Goal: Task Accomplishment & Management: Manage account settings

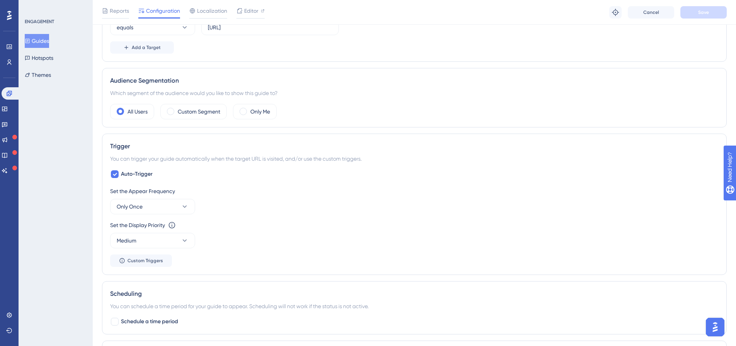
click at [6, 57] on div "Users" at bounding box center [9, 62] width 6 height 12
click at [6, 58] on link at bounding box center [9, 62] width 6 height 12
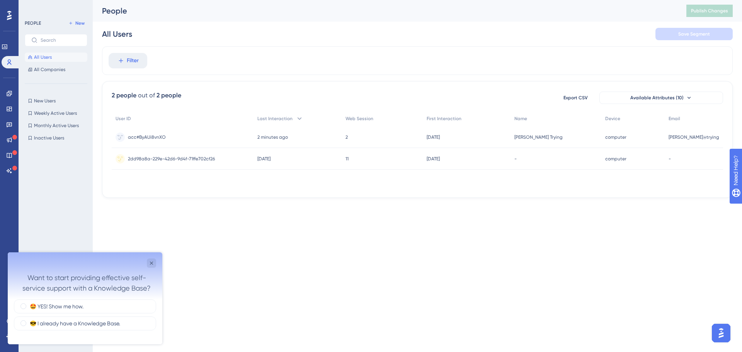
drag, startPoint x: 426, startPoint y: 187, endPoint x: 584, endPoint y: 181, distance: 158.1
click at [584, 181] on div "User ID Last Interaction Web Session First Interaction Name Device Email acc#By…" at bounding box center [417, 149] width 611 height 77
click at [581, 181] on div "User ID Last Interaction Web Session First Interaction Name Device Email acc#By…" at bounding box center [417, 149] width 611 height 77
click at [454, 166] on div "5 days ago 24 Sep 2025, 18:38" at bounding box center [467, 159] width 88 height 22
click at [626, 136] on span "computer" at bounding box center [615, 137] width 21 height 6
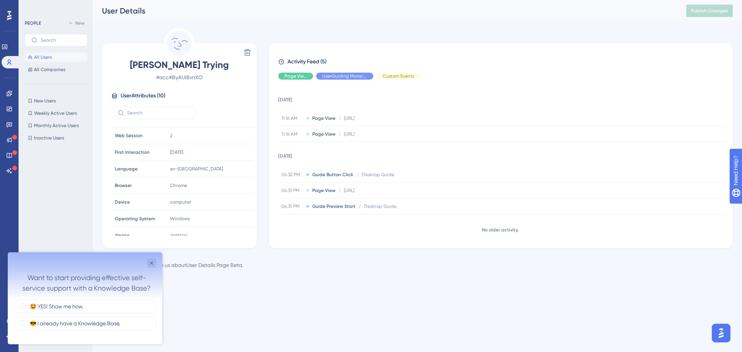
scroll to position [53, 0]
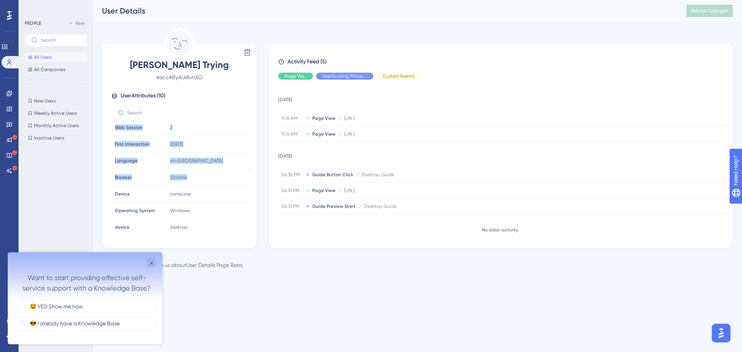
drag, startPoint x: 250, startPoint y: 177, endPoint x: 253, endPoint y: 170, distance: 8.2
click div "Email Email snehil@trying Signup Signup - Last Interaction Last Interaction 2 m…"
drag, startPoint x: 369, startPoint y: 10, endPoint x: 374, endPoint y: 8, distance: 5.4
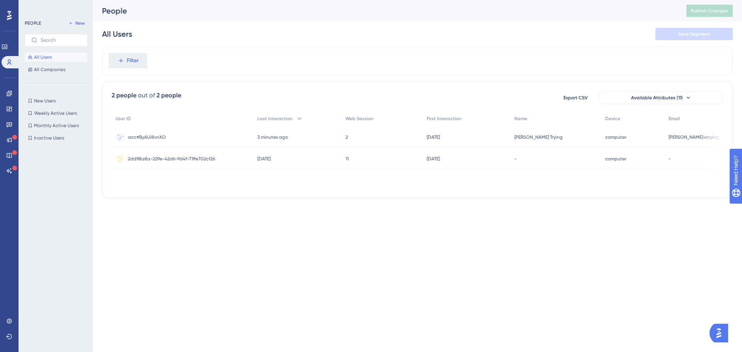
click at [369, 139] on div "2 2" at bounding box center [382, 137] width 81 height 22
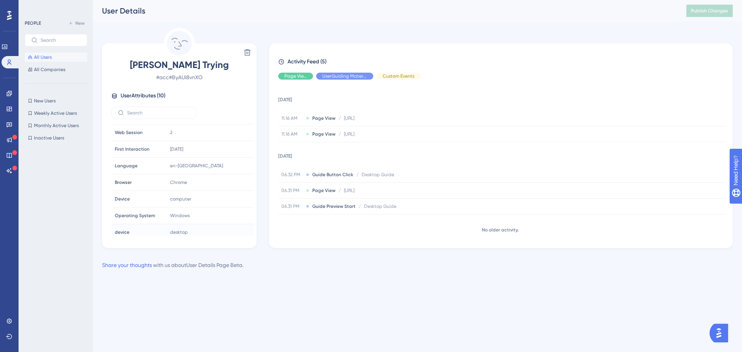
scroll to position [53, 0]
drag, startPoint x: 201, startPoint y: 78, endPoint x: 160, endPoint y: 77, distance: 41.7
click at [160, 77] on span "# acc#ByAUi8vnXO" at bounding box center [179, 77] width 136 height 9
drag, startPoint x: 195, startPoint y: 78, endPoint x: 157, endPoint y: 77, distance: 37.9
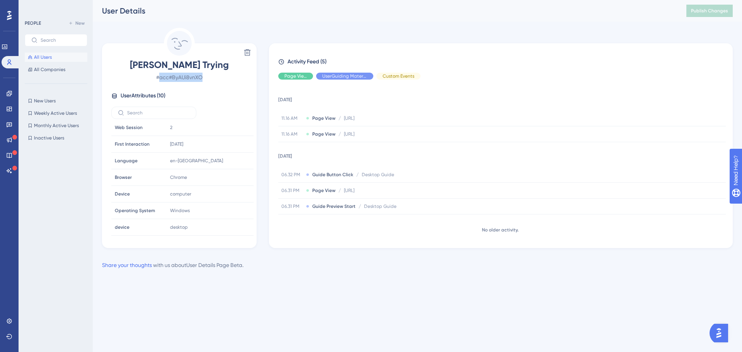
click at [157, 77] on span "# acc#ByAUi8vnXO" at bounding box center [179, 77] width 136 height 9
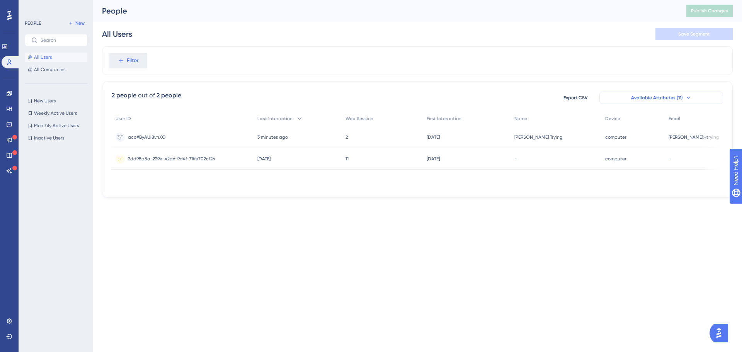
click at [678, 100] on span "Available Attributes (11)" at bounding box center [657, 98] width 52 height 6
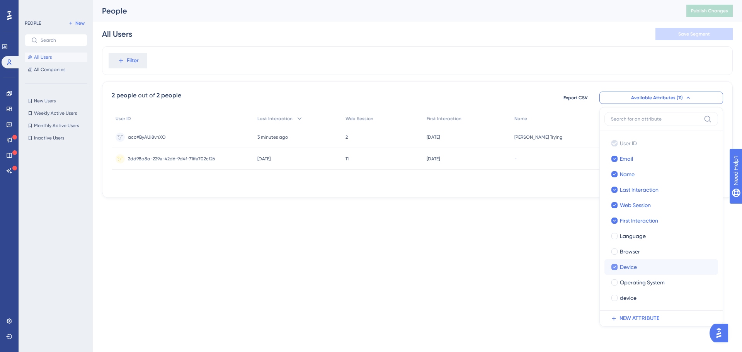
click at [614, 265] on icon at bounding box center [614, 266] width 3 height 5
checkbox input "false"
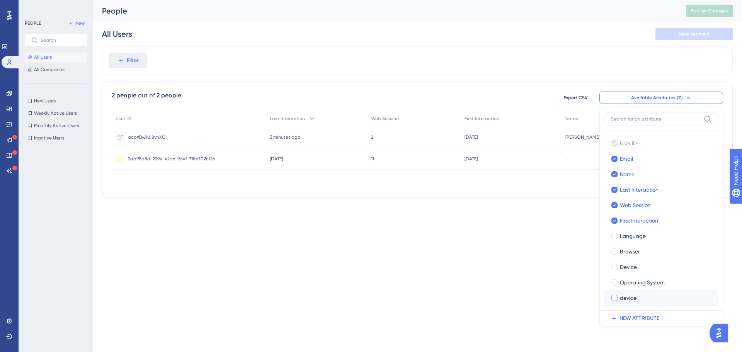
click at [616, 298] on div at bounding box center [614, 298] width 6 height 6
checkbox input "true"
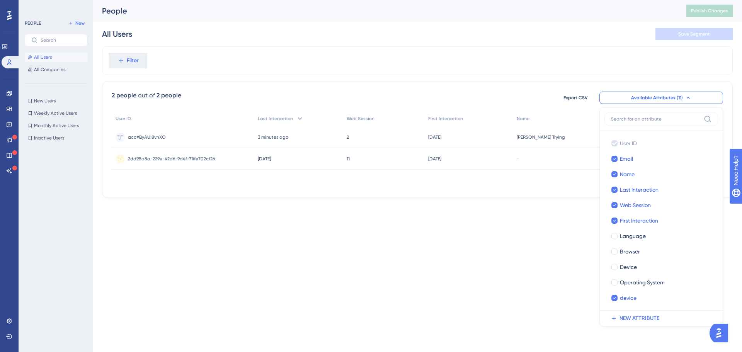
click at [538, 0] on html "Performance Users Engagement Widgets Feedback Product Updates Knowledge Base AI…" at bounding box center [371, 0] width 742 height 0
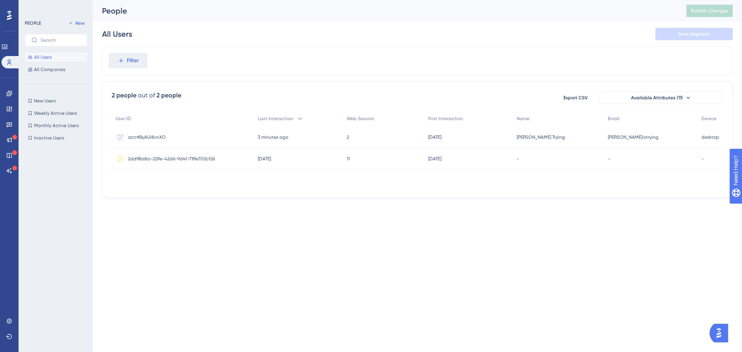
drag, startPoint x: 647, startPoint y: 187, endPoint x: 665, endPoint y: 184, distance: 17.7
click at [672, 185] on div "User ID Last Interaction Web Session First Interaction Name Email Device acc#By…" at bounding box center [417, 149] width 611 height 77
click at [658, 181] on div "User ID Last Interaction Web Session First Interaction Name Email Device acc#By…" at bounding box center [417, 149] width 611 height 77
click at [369, 166] on div "11 11" at bounding box center [384, 159] width 82 height 22
drag, startPoint x: 367, startPoint y: 187, endPoint x: 361, endPoint y: 182, distance: 7.5
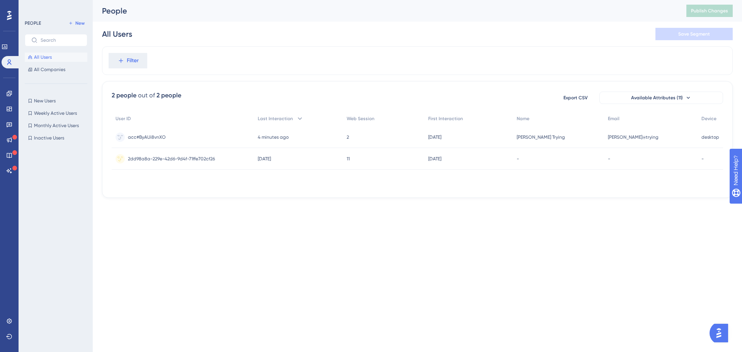
click at [361, 182] on div "User ID Last Interaction Web Session First Interaction Name Email Device acc#By…" at bounding box center [417, 149] width 611 height 77
click at [58, 71] on span "All Companies" at bounding box center [49, 69] width 31 height 6
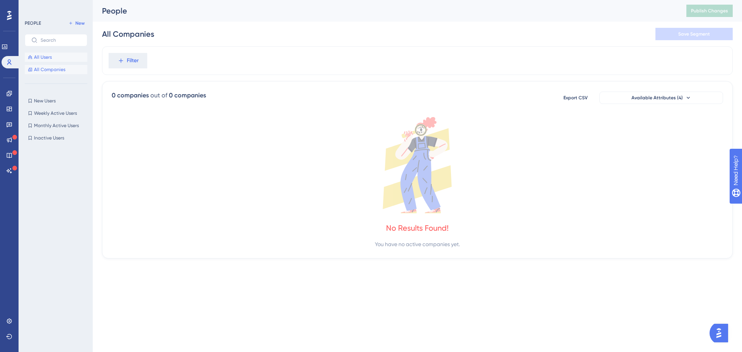
click at [61, 59] on button "All Users" at bounding box center [56, 57] width 63 height 9
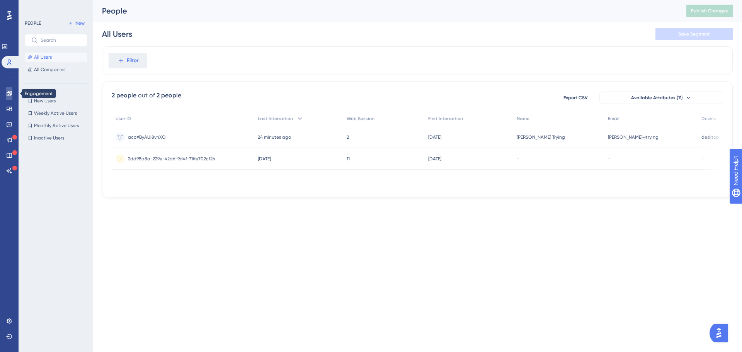
click at [9, 90] on link at bounding box center [9, 93] width 6 height 12
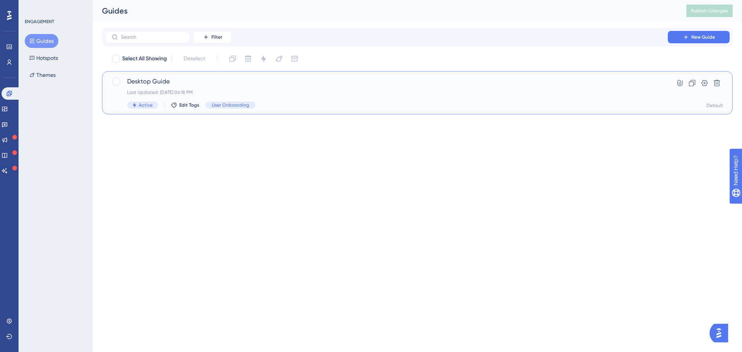
click at [327, 77] on span "Desktop Guide" at bounding box center [386, 81] width 519 height 9
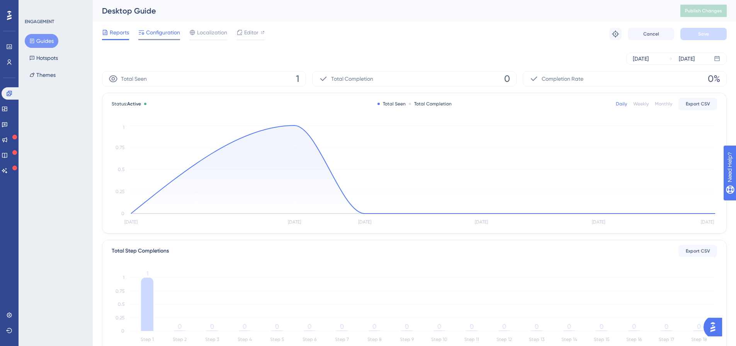
click at [170, 39] on div "Configuration" at bounding box center [159, 34] width 42 height 12
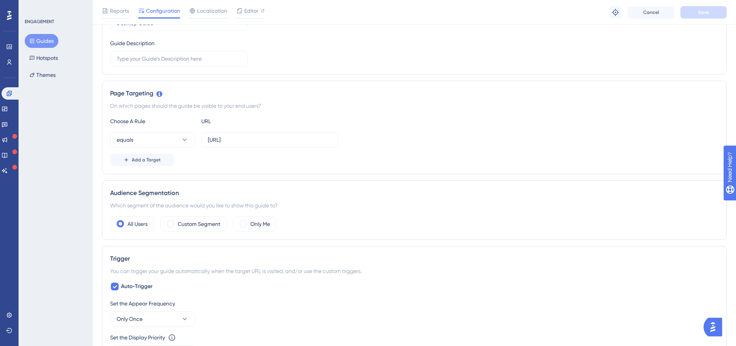
scroll to position [155, 0]
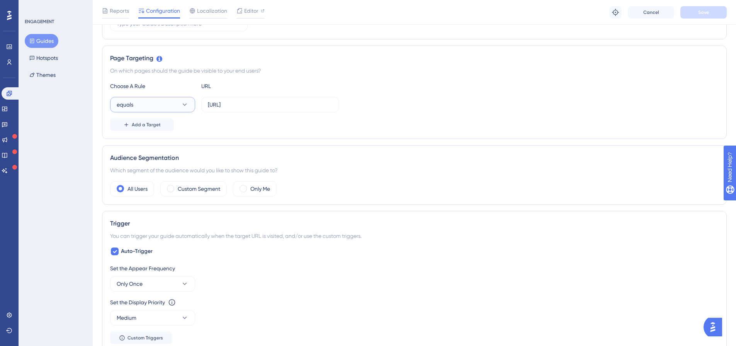
click at [185, 109] on button "equals" at bounding box center [152, 104] width 85 height 15
click at [185, 109] on button "equals" at bounding box center [152, 102] width 85 height 15
click at [232, 122] on div "Add a Target" at bounding box center [414, 123] width 609 height 12
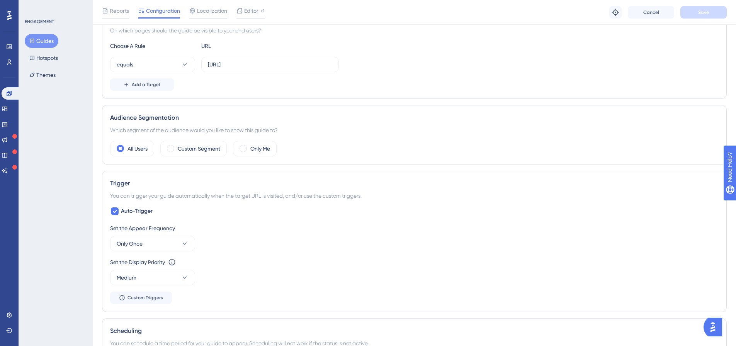
scroll to position [233, 0]
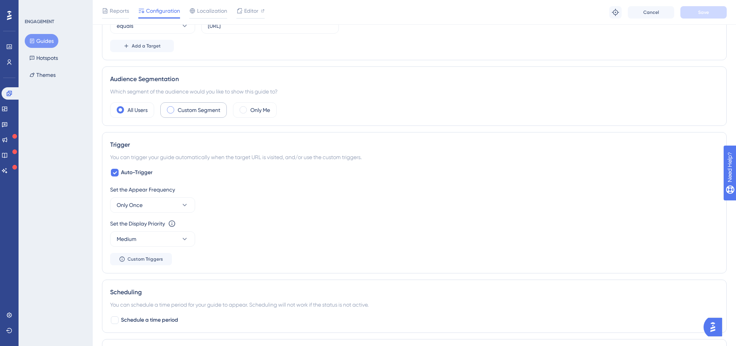
click at [201, 111] on label "Custom Segment" at bounding box center [199, 109] width 43 height 9
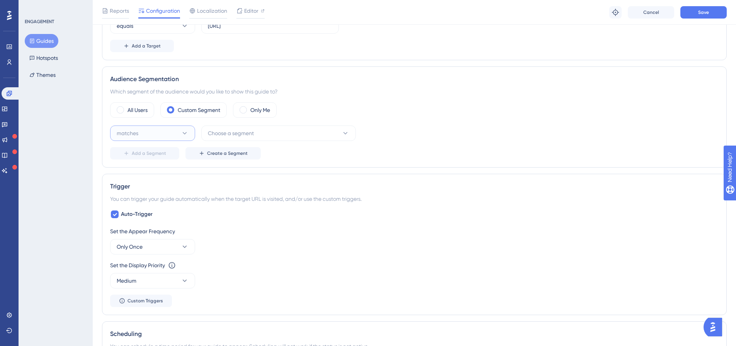
click at [187, 129] on icon at bounding box center [185, 133] width 8 height 8
click at [163, 150] on div "matches matches" at bounding box center [152, 156] width 63 height 15
click at [260, 138] on button "Choose a segment" at bounding box center [278, 133] width 155 height 15
click at [293, 182] on div "New Users New Users" at bounding box center [279, 180] width 132 height 15
click at [350, 134] on button "New Users" at bounding box center [278, 133] width 155 height 15
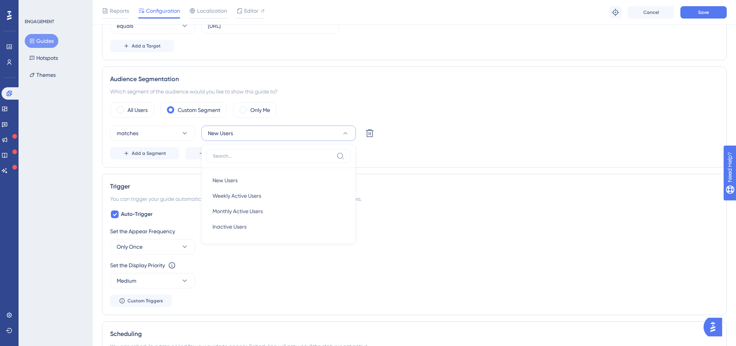
click at [350, 134] on button "New Users" at bounding box center [278, 133] width 155 height 15
click at [389, 89] on div "Which segment of the audience would you like to show this guide to?" at bounding box center [414, 91] width 609 height 9
click at [156, 151] on span "Add a Segment" at bounding box center [149, 153] width 34 height 6
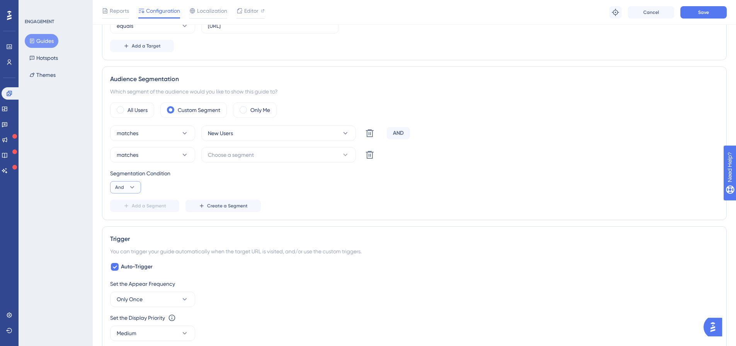
click at [138, 184] on button "And" at bounding box center [125, 187] width 31 height 12
click at [249, 157] on span "Choose a segment" at bounding box center [231, 154] width 46 height 9
click at [223, 207] on span "Create a Segment" at bounding box center [227, 206] width 41 height 6
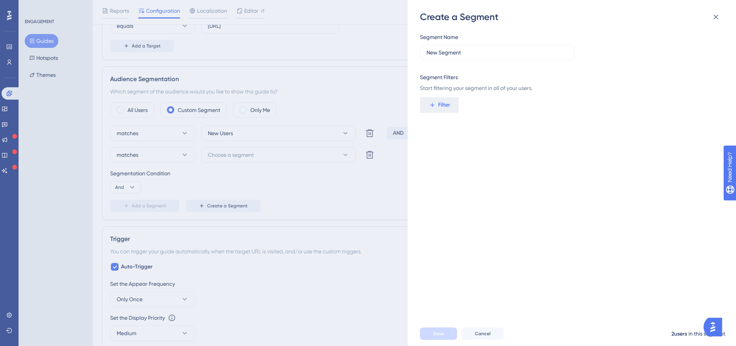
click at [457, 60] on div "Segment Name New Segment Segment Filters Start filtering your segment in all of…" at bounding box center [569, 62] width 299 height 60
click at [461, 54] on input "New Segment" at bounding box center [497, 52] width 141 height 9
drag, startPoint x: 461, startPoint y: 54, endPoint x: 398, endPoint y: 56, distance: 63.8
click at [398, 56] on div "Create a Segment Segment Name New Segment Segment Filters Start filtering your …" at bounding box center [368, 173] width 736 height 346
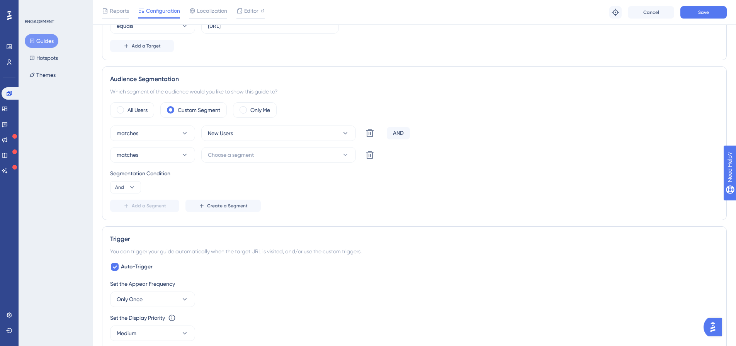
click at [232, 213] on div "Audience Segmentation Which segment of the audience would you like to show this…" at bounding box center [414, 143] width 625 height 154
click at [240, 206] on span "Create a Segment" at bounding box center [227, 206] width 41 height 6
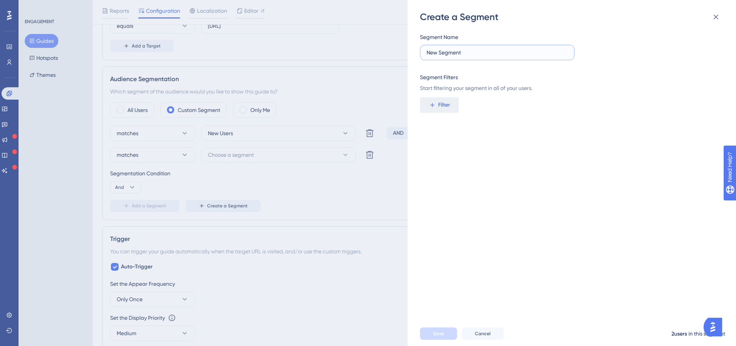
drag, startPoint x: 508, startPoint y: 54, endPoint x: 417, endPoint y: 57, distance: 90.8
click at [417, 57] on div "Create a Segment Segment Name New Segment Segment Filters Start filtering your …" at bounding box center [572, 173] width 328 height 346
type input "Device"
click at [491, 68] on div "Segment Name Device Segment Filters Start filtering your segment in all of your…" at bounding box center [569, 62] width 299 height 60
click at [491, 71] on div "Segment Name Device Segment Filters Start filtering your segment in all of your…" at bounding box center [569, 62] width 299 height 60
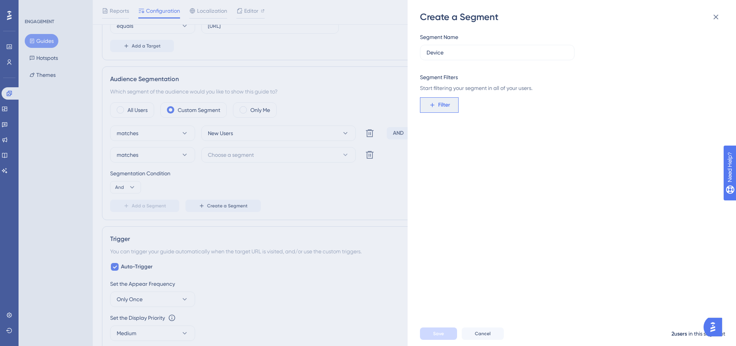
click at [454, 103] on button "Filter" at bounding box center [439, 104] width 39 height 15
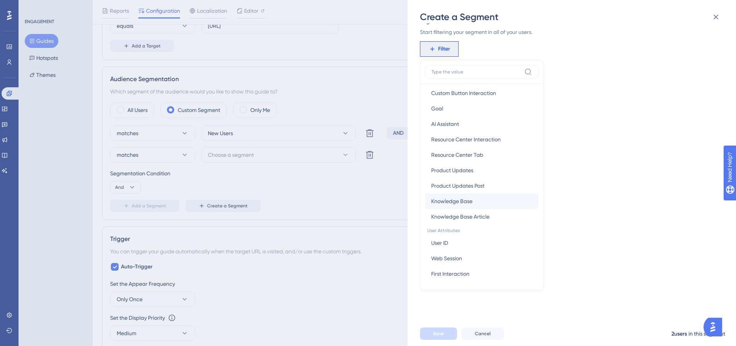
scroll to position [345, 0]
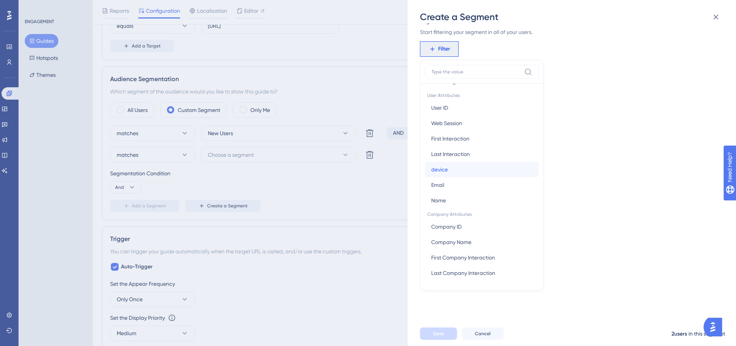
click at [472, 173] on button "device device" at bounding box center [482, 169] width 114 height 15
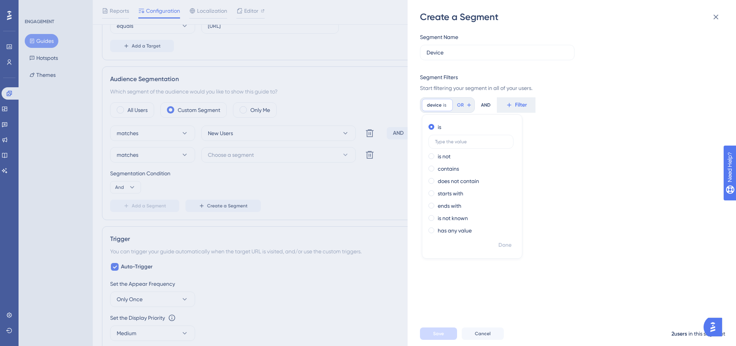
scroll to position [0, 0]
click at [465, 144] on input "text" at bounding box center [471, 141] width 72 height 5
type input "d"
type input "desktop"
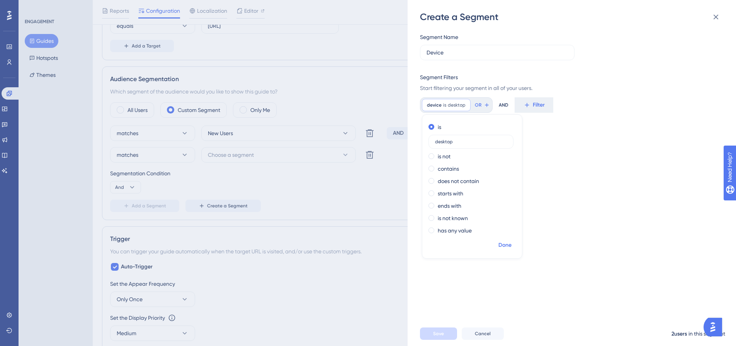
click at [506, 242] on span "Done" at bounding box center [504, 245] width 13 height 9
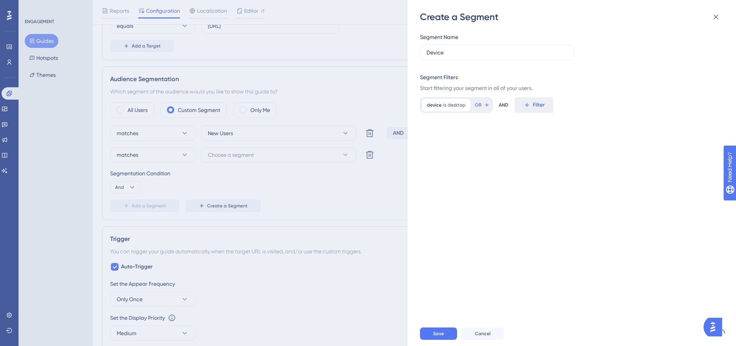
click at [560, 171] on div "Segment Name Device Segment Filters Start filtering your segment in all of your…" at bounding box center [575, 172] width 311 height 298
click at [444, 338] on button "Save" at bounding box center [438, 334] width 37 height 12
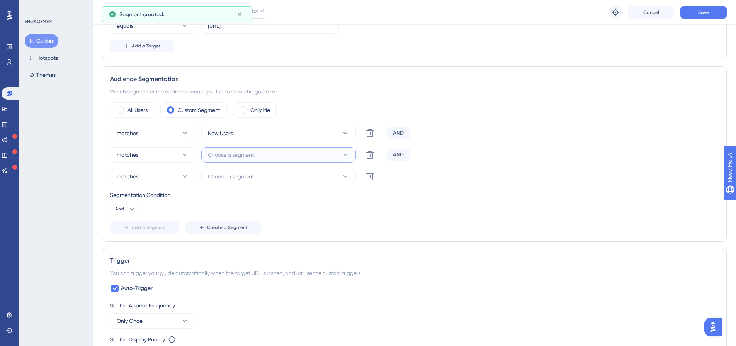
click at [313, 158] on button "Choose a segment" at bounding box center [278, 154] width 155 height 15
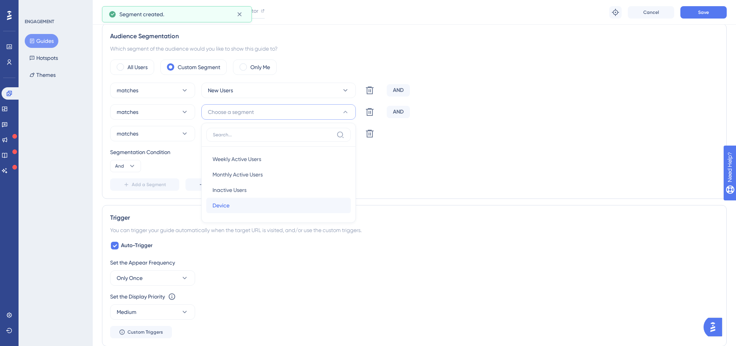
click at [266, 203] on div "[PERSON_NAME]" at bounding box center [279, 205] width 132 height 15
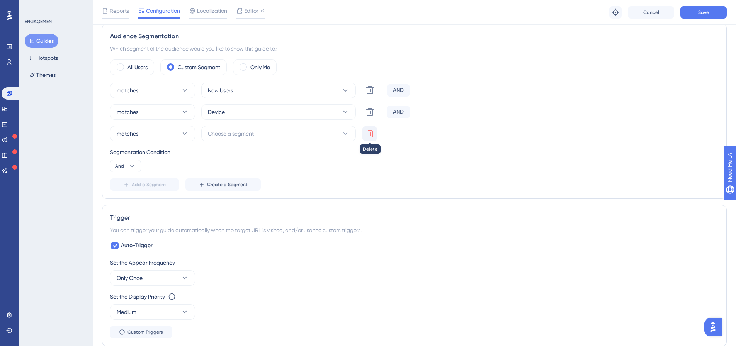
click at [373, 132] on icon at bounding box center [370, 134] width 8 height 8
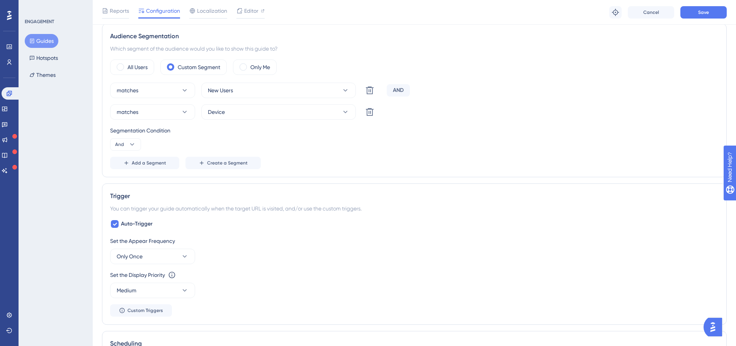
click at [421, 137] on div "Segmentation Condition And" at bounding box center [414, 138] width 609 height 25
click at [401, 93] on div "AND" at bounding box center [398, 90] width 23 height 12
drag, startPoint x: 418, startPoint y: 122, endPoint x: 419, endPoint y: 116, distance: 6.7
click at [419, 117] on div "matches New Users Delete AND matches Device Delete Segmentation Condition And A…" at bounding box center [414, 126] width 609 height 87
click at [124, 147] on button "And" at bounding box center [125, 144] width 31 height 12
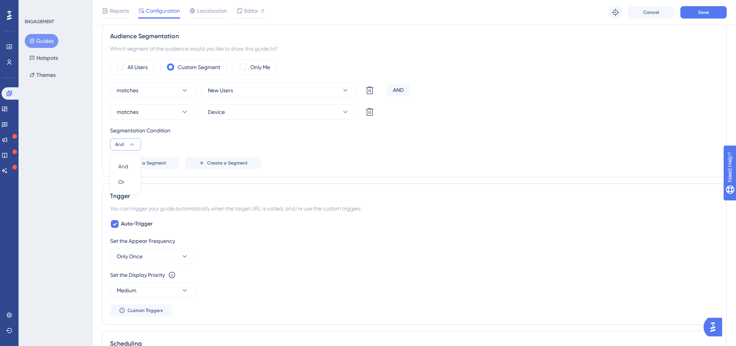
click at [164, 141] on div "Segmentation Condition And And And Or Or" at bounding box center [414, 138] width 609 height 25
click at [497, 95] on div "matches New Users Delete AND" at bounding box center [414, 90] width 609 height 15
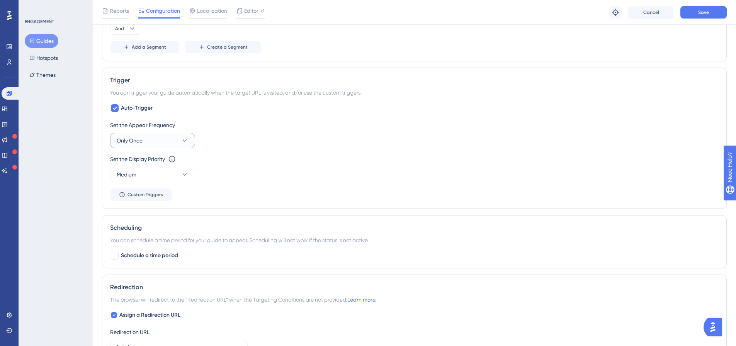
click at [190, 138] on button "Only Once" at bounding box center [152, 140] width 85 height 15
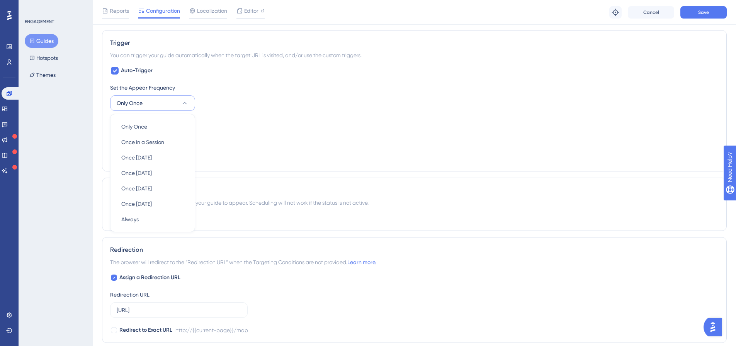
click at [216, 95] on div "Set the Appear Frequency Only Once Only Once Only Once Once in a Session Once i…" at bounding box center [414, 97] width 609 height 28
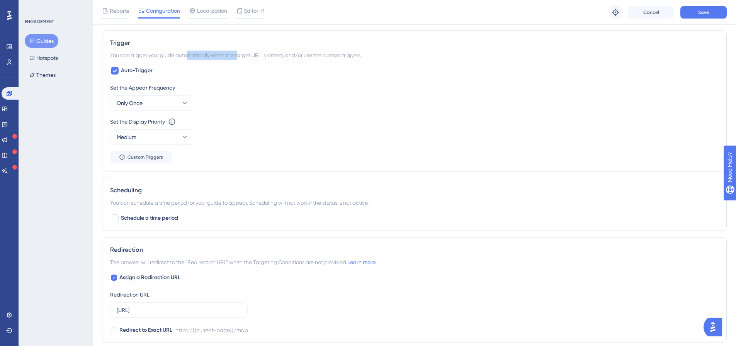
drag, startPoint x: 189, startPoint y: 53, endPoint x: 238, endPoint y: 54, distance: 49.1
click at [238, 54] on div "You can trigger your guide automatically when the target URL is visited, and/or…" at bounding box center [414, 55] width 609 height 9
drag, startPoint x: 238, startPoint y: 54, endPoint x: 292, endPoint y: 54, distance: 53.7
click at [292, 54] on div "You can trigger your guide automatically when the target URL is visited, and/or…" at bounding box center [414, 55] width 609 height 9
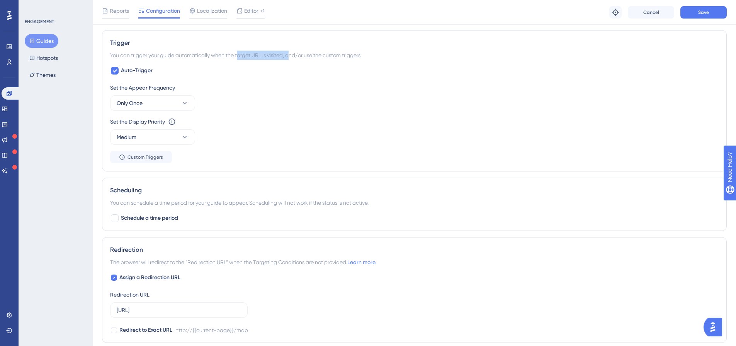
click at [292, 54] on div "You can trigger your guide automatically when the target URL is visited, and/or…" at bounding box center [414, 55] width 609 height 9
click at [107, 72] on div "Trigger You can trigger your guide automatically when the target URL is visited…" at bounding box center [414, 100] width 625 height 141
click at [110, 72] on div at bounding box center [114, 70] width 9 height 9
checkbox input "false"
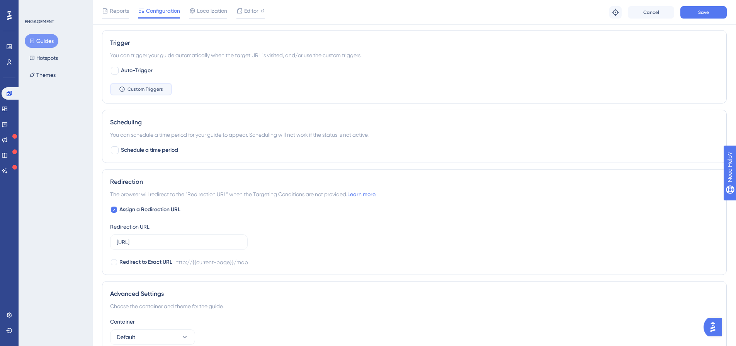
click at [160, 88] on span "Custom Triggers" at bounding box center [146, 89] width 36 height 6
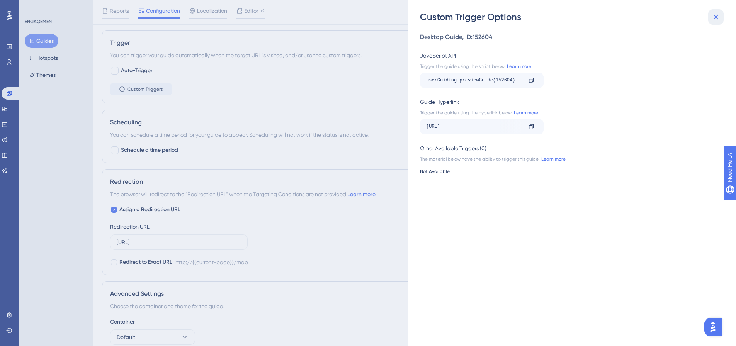
click at [718, 17] on icon at bounding box center [715, 16] width 9 height 9
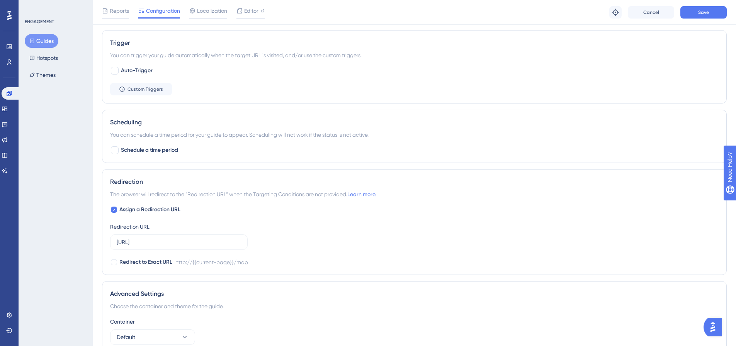
scroll to position [468, 0]
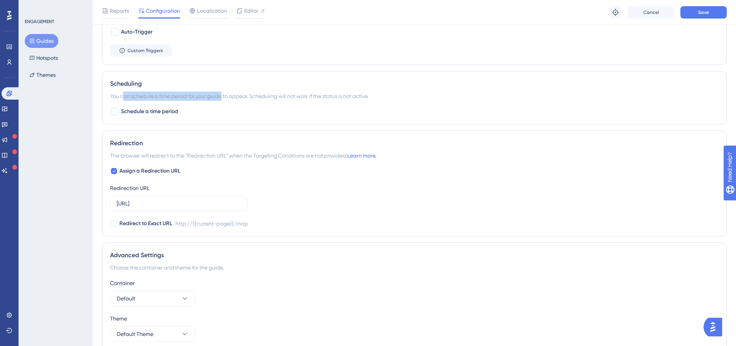
drag, startPoint x: 123, startPoint y: 97, endPoint x: 223, endPoint y: 98, distance: 100.5
click at [223, 98] on div "You can schedule a time period for your guide to appear. Scheduling will not wo…" at bounding box center [414, 96] width 609 height 9
click at [224, 98] on div "You can schedule a time period for your guide to appear. Scheduling will not wo…" at bounding box center [414, 96] width 609 height 9
click at [235, 100] on div "You can schedule a time period for your guide to appear. Scheduling will not wo…" at bounding box center [414, 96] width 609 height 9
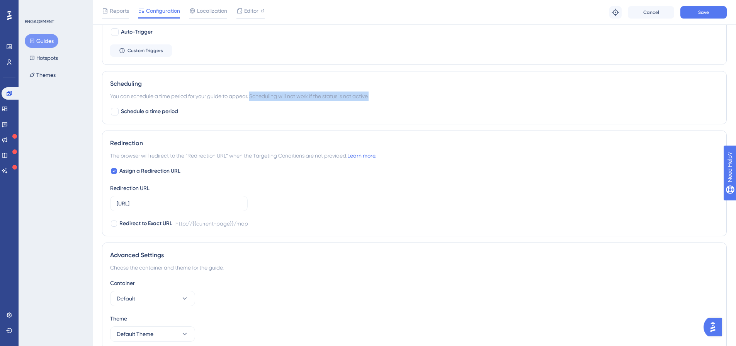
drag, startPoint x: 253, startPoint y: 95, endPoint x: 374, endPoint y: 94, distance: 120.6
click at [374, 94] on div "You can schedule a time period for your guide to appear. Scheduling will not wo…" at bounding box center [414, 96] width 609 height 9
click at [371, 95] on div "You can schedule a time period for your guide to appear. Scheduling will not wo…" at bounding box center [414, 96] width 609 height 9
drag, startPoint x: 372, startPoint y: 95, endPoint x: 252, endPoint y: 97, distance: 119.8
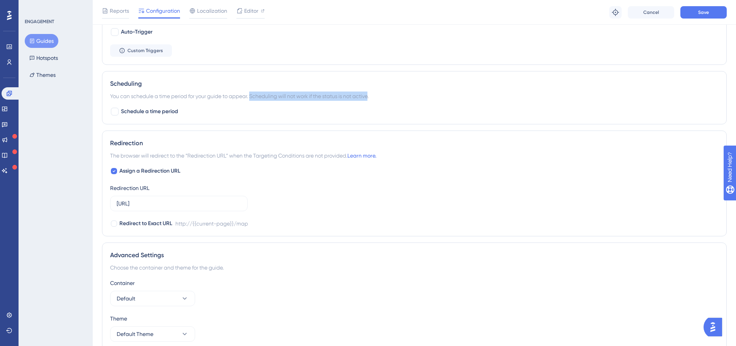
click at [252, 97] on div "You can schedule a time period for your guide to appear. Scheduling will not wo…" at bounding box center [414, 96] width 609 height 9
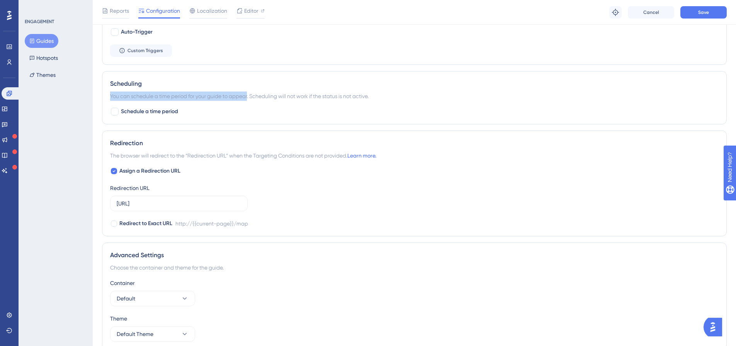
drag, startPoint x: 250, startPoint y: 96, endPoint x: 111, endPoint y: 96, distance: 139.1
click at [111, 96] on div "You can schedule a time period for your guide to appear. Scheduling will not wo…" at bounding box center [414, 96] width 609 height 9
drag, startPoint x: 111, startPoint y: 96, endPoint x: 247, endPoint y: 97, distance: 136.4
click at [247, 97] on div "You can schedule a time period for your guide to appear. Scheduling will not wo…" at bounding box center [414, 96] width 609 height 9
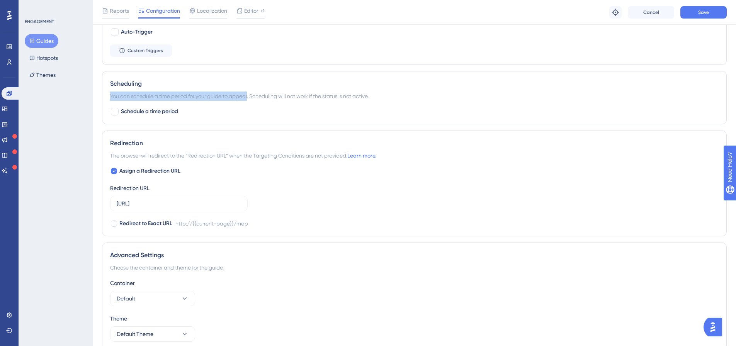
click at [247, 97] on div "You can schedule a time period for your guide to appear. Scheduling will not wo…" at bounding box center [414, 96] width 609 height 9
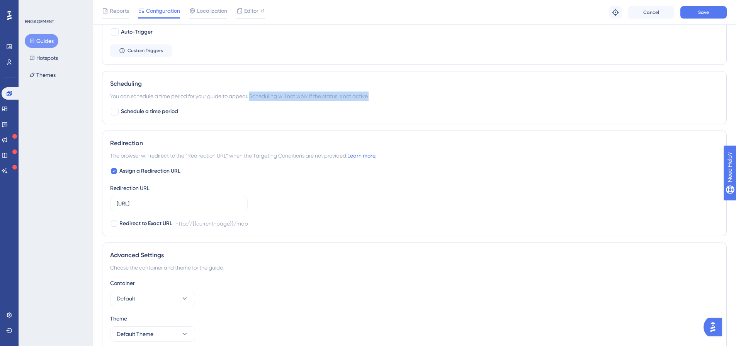
drag, startPoint x: 252, startPoint y: 96, endPoint x: 373, endPoint y: 96, distance: 121.7
click at [373, 96] on div "You can schedule a time period for your guide to appear. Scheduling will not wo…" at bounding box center [414, 96] width 609 height 9
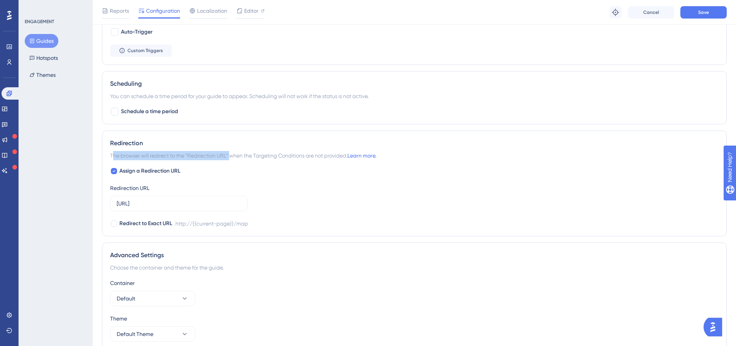
drag, startPoint x: 114, startPoint y: 156, endPoint x: 231, endPoint y: 156, distance: 117.9
click at [231, 156] on span "The browser will redirect to the “Redirection URL” when the Targeting Condition…" at bounding box center [243, 155] width 266 height 9
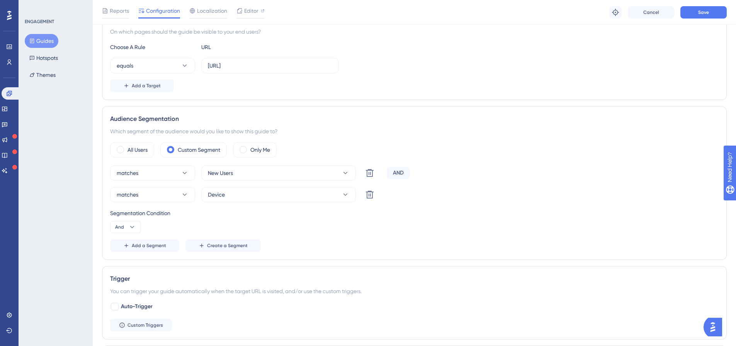
scroll to position [39, 0]
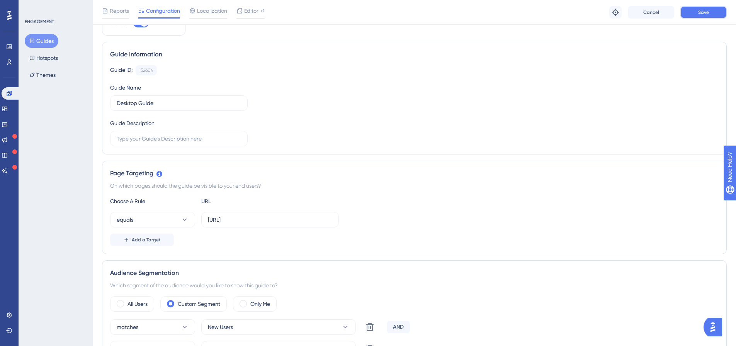
click at [684, 14] on button "Save" at bounding box center [703, 12] width 46 height 12
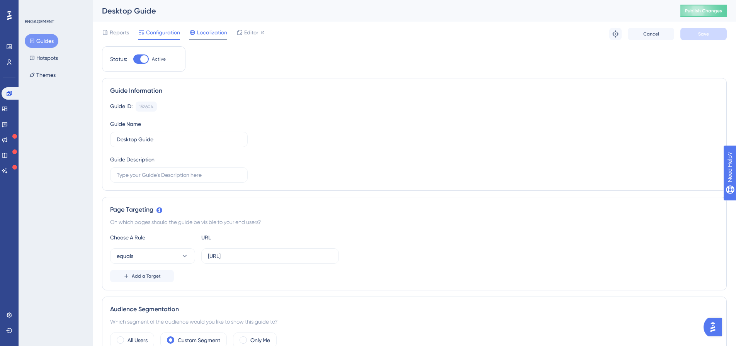
click at [216, 35] on span "Localization" at bounding box center [212, 32] width 30 height 9
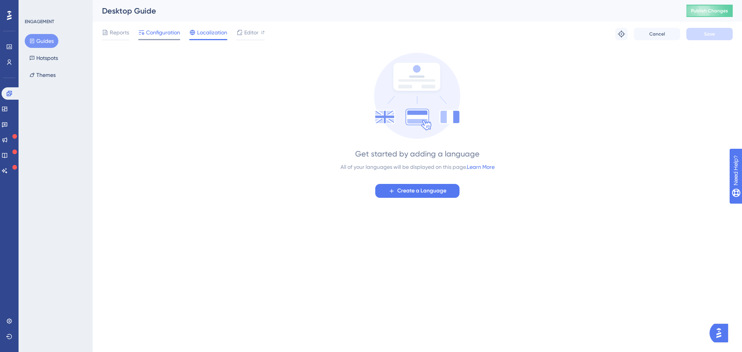
click at [167, 32] on span "Configuration" at bounding box center [163, 32] width 34 height 9
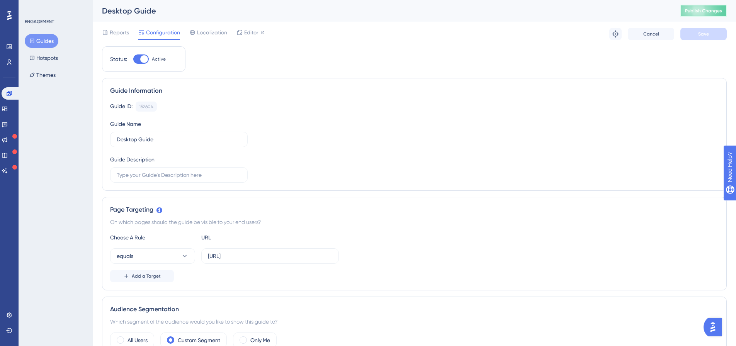
click at [703, 10] on span "Publish Changes" at bounding box center [703, 11] width 37 height 6
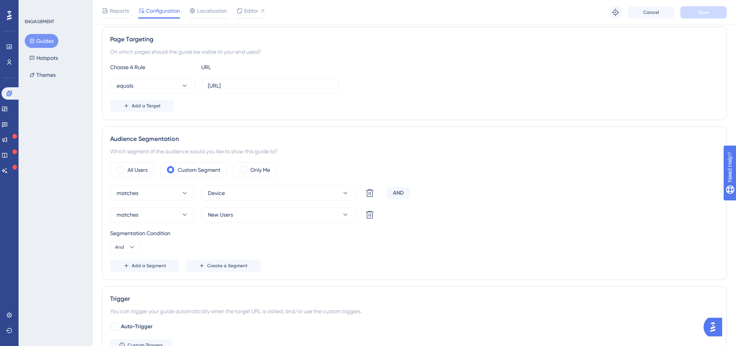
scroll to position [155, 0]
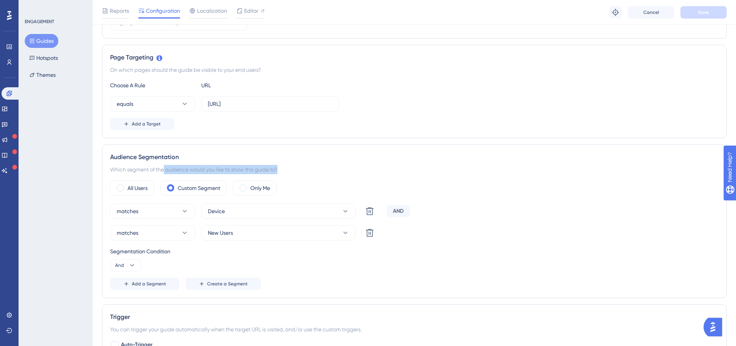
drag, startPoint x: 243, startPoint y: 166, endPoint x: 282, endPoint y: 167, distance: 39.0
click at [282, 167] on div "Which segment of the audience would you like to show this guide to?" at bounding box center [414, 169] width 609 height 9
drag, startPoint x: 304, startPoint y: 168, endPoint x: 109, endPoint y: 162, distance: 195.2
click at [109, 162] on div "Audience Segmentation Which segment of the audience would you like to show this…" at bounding box center [414, 222] width 625 height 154
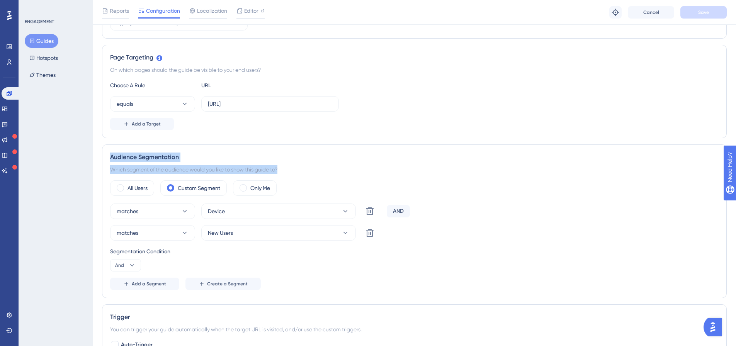
click at [109, 162] on div "Audience Segmentation Which segment of the audience would you like to show this…" at bounding box center [414, 222] width 625 height 154
click at [259, 227] on button "New Users" at bounding box center [278, 232] width 155 height 15
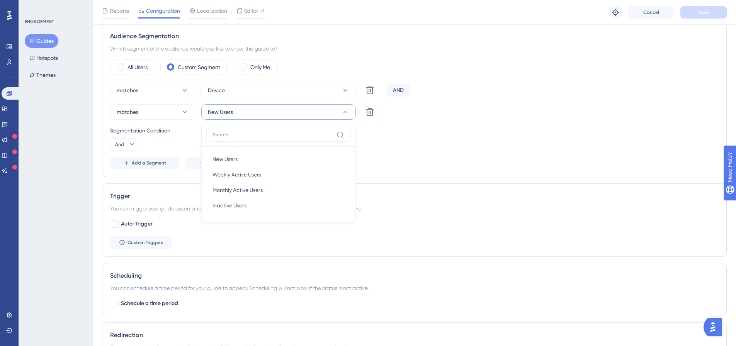
click at [422, 160] on div "Add a Segment Create a Segment" at bounding box center [414, 163] width 609 height 12
click at [213, 158] on button "Create a Segment" at bounding box center [222, 163] width 75 height 12
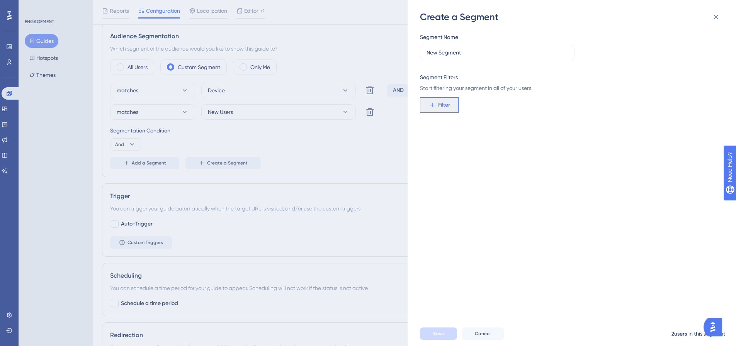
click at [444, 101] on span "Filter" at bounding box center [444, 104] width 12 height 9
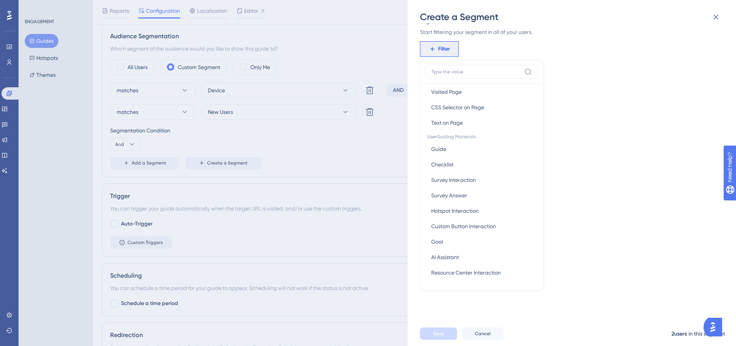
scroll to position [77, 0]
click at [468, 151] on button "Guide Guide" at bounding box center [482, 148] width 114 height 15
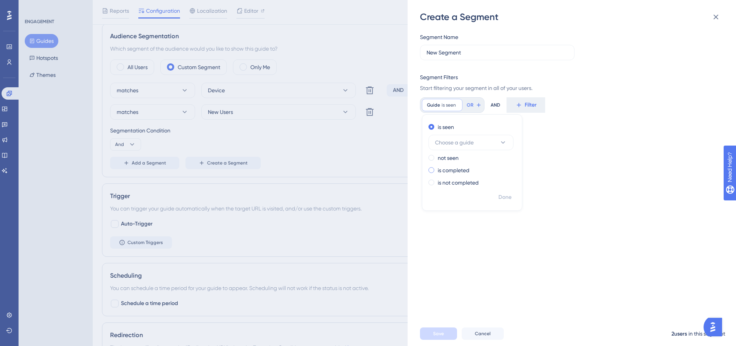
click at [458, 166] on label "is completed" at bounding box center [454, 170] width 32 height 9
click at [490, 163] on button "Choose a guide" at bounding box center [471, 167] width 85 height 15
click at [464, 214] on span "Desktop Guide" at bounding box center [458, 214] width 37 height 9
click at [505, 199] on span "Done" at bounding box center [504, 197] width 13 height 9
drag, startPoint x: 478, startPoint y: 54, endPoint x: 410, endPoint y: 55, distance: 68.4
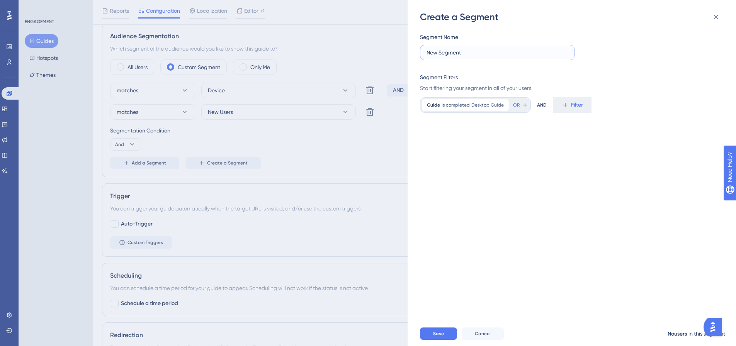
click at [410, 55] on div "Create a Segment Segment Name New Segment Segment Filters Start filtering your …" at bounding box center [572, 173] width 328 height 346
type input "Guide Completed"
click at [493, 109] on div "Guide is completed Desktop Guide Desktop Guide Remove" at bounding box center [465, 105] width 87 height 12
click at [451, 182] on label "is not completed" at bounding box center [458, 182] width 41 height 9
click at [499, 196] on span "Done" at bounding box center [504, 197] width 13 height 9
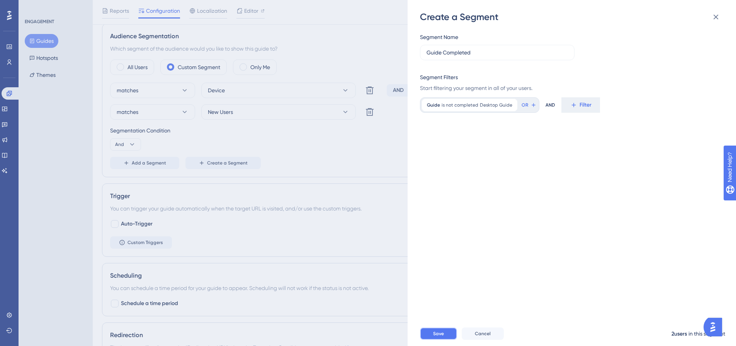
click at [441, 337] on span "Save" at bounding box center [438, 334] width 11 height 6
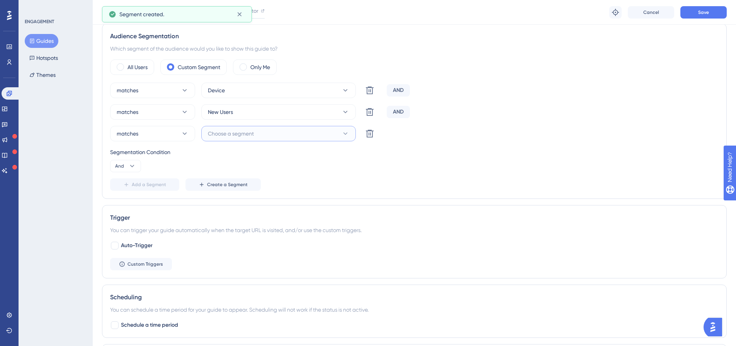
click at [259, 134] on button "Choose a segment" at bounding box center [278, 133] width 155 height 15
click at [253, 226] on span "Guide Completed" at bounding box center [235, 227] width 44 height 9
click at [342, 162] on div "Segmentation Condition And" at bounding box center [414, 160] width 609 height 25
click at [416, 147] on div "matches Device Delete AND matches New Users Delete AND matches Guide Completed …" at bounding box center [414, 137] width 609 height 108
click at [133, 165] on icon at bounding box center [132, 166] width 8 height 8
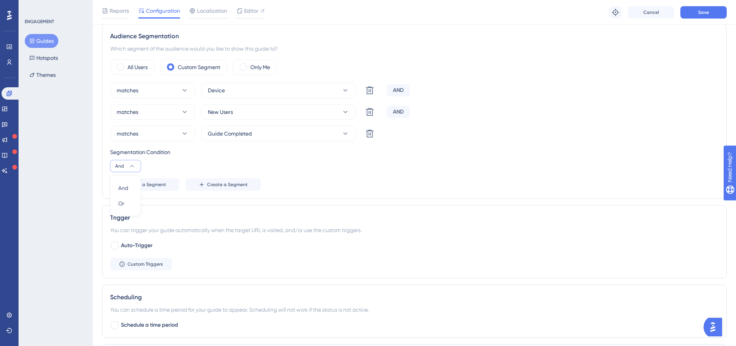
click at [133, 165] on icon at bounding box center [132, 166] width 8 height 8
click at [137, 163] on button "And" at bounding box center [125, 166] width 31 height 12
click at [214, 158] on div "Segmentation Condition And" at bounding box center [414, 160] width 609 height 25
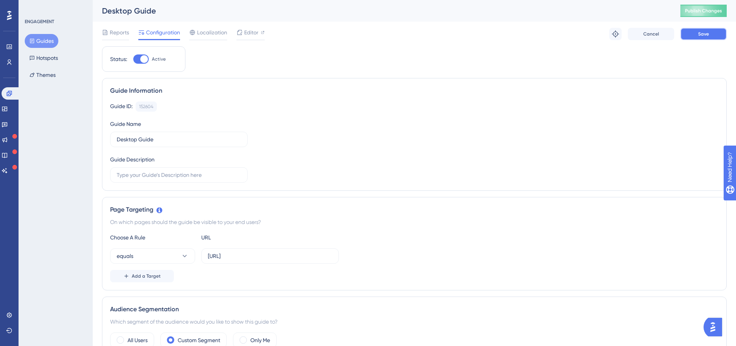
click at [695, 35] on button "Save" at bounding box center [703, 34] width 46 height 12
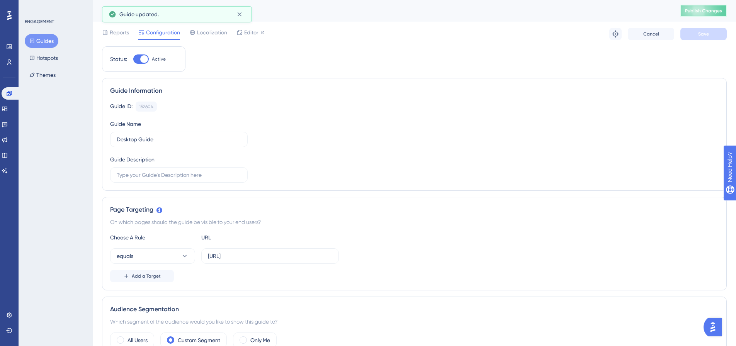
click at [703, 8] on span "Publish Changes" at bounding box center [703, 11] width 37 height 6
